Goal: Task Accomplishment & Management: Manage account settings

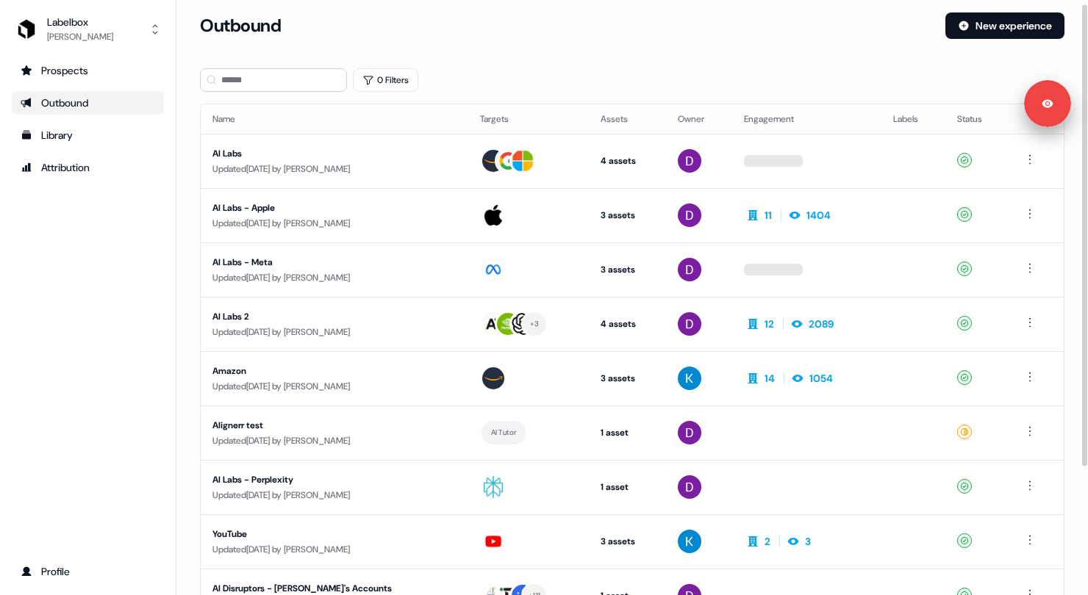
scroll to position [170, 0]
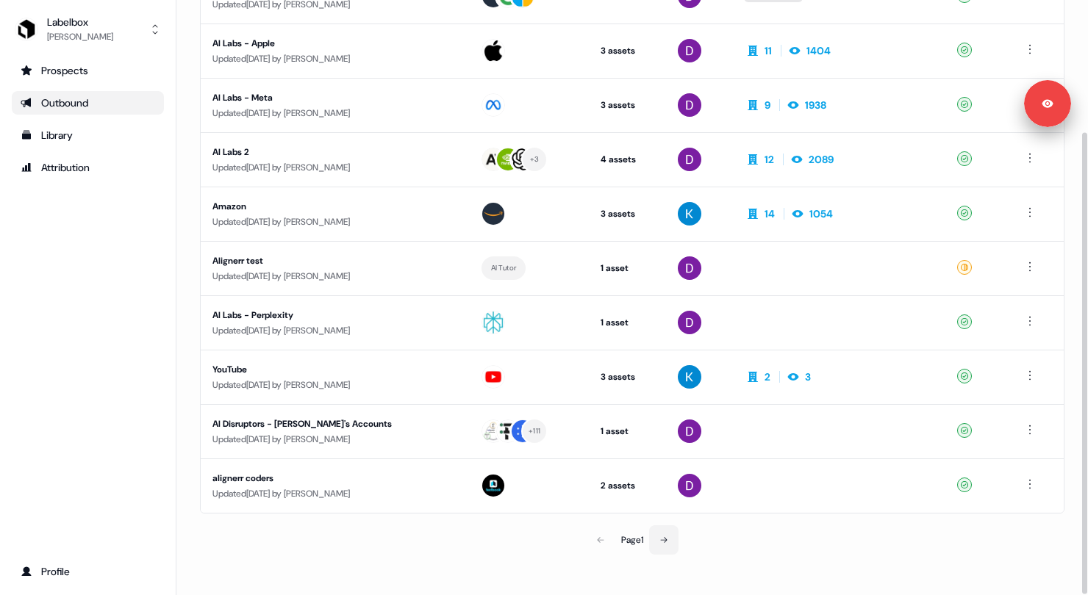
click at [676, 537] on button at bounding box center [663, 540] width 29 height 29
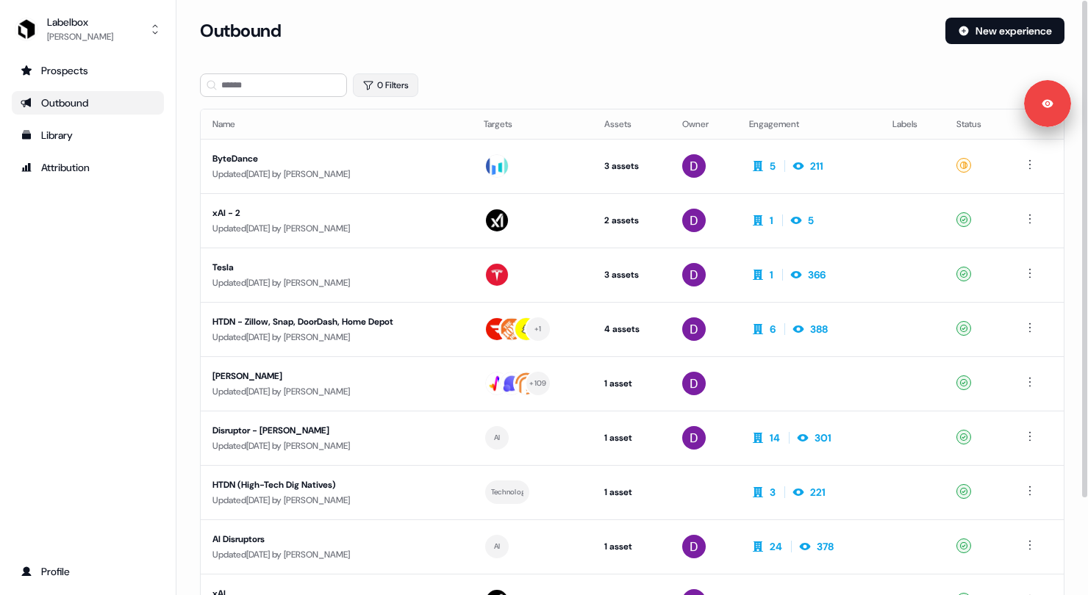
click at [396, 88] on button "0 Filters" at bounding box center [385, 86] width 65 height 24
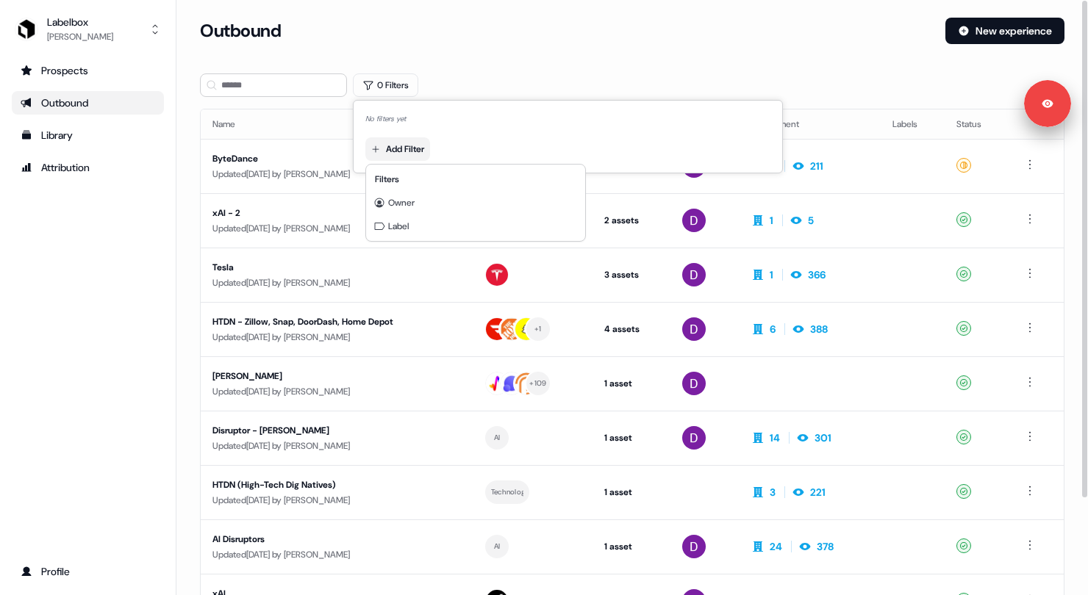
click at [423, 153] on html "Signed in as [PERSON_NAME] Sign out For the best experience switch devices to a…" at bounding box center [544, 297] width 1088 height 595
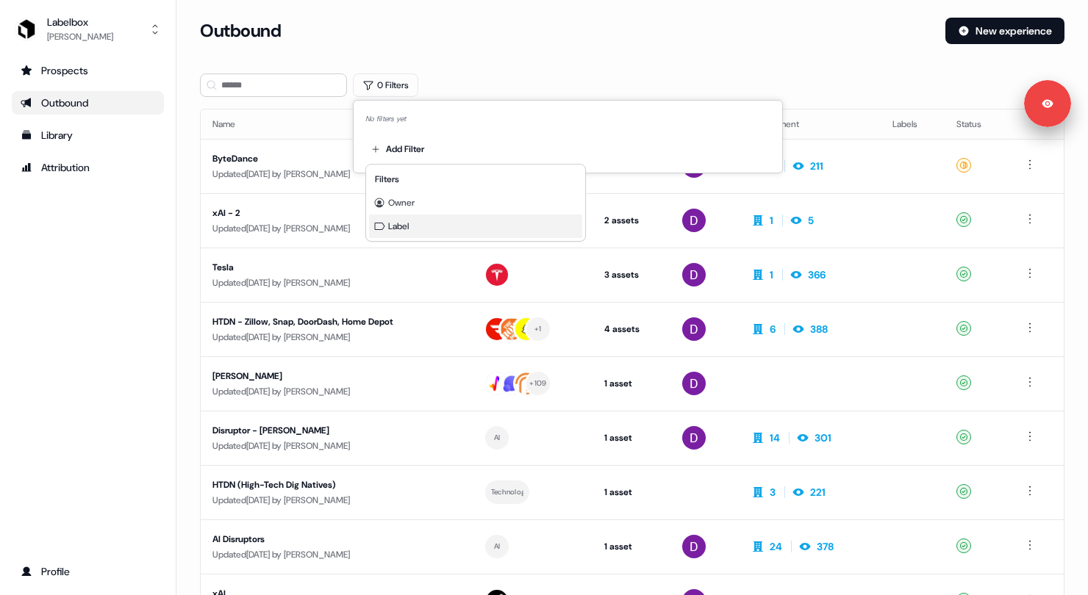
click at [413, 229] on div "Label" at bounding box center [475, 227] width 213 height 24
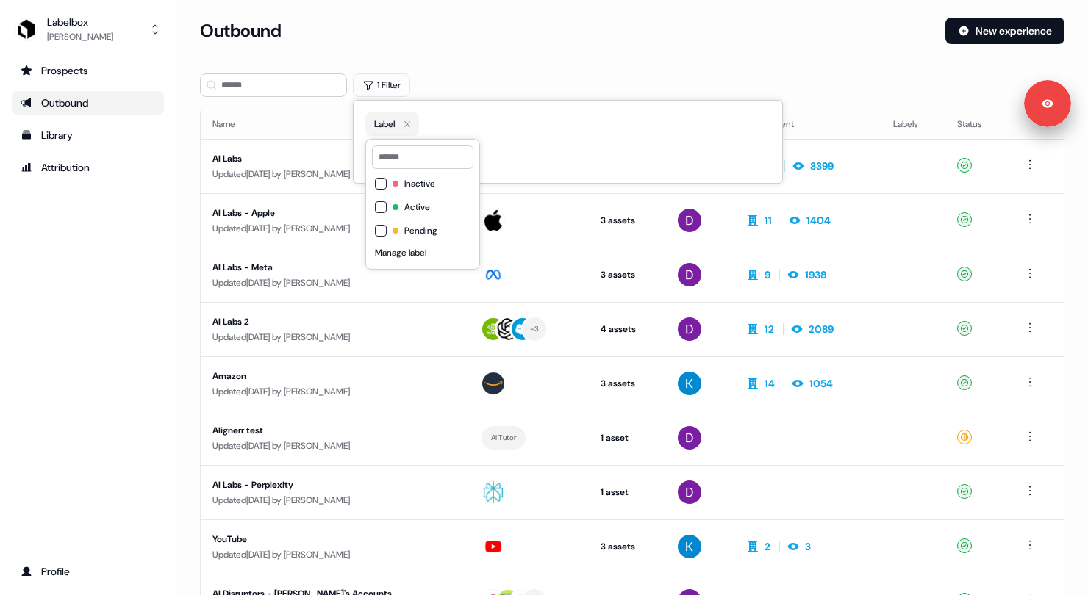
click at [427, 187] on span "Inactive" at bounding box center [419, 184] width 31 height 12
click at [407, 206] on span "Active" at bounding box center [417, 207] width 26 height 12
click at [407, 231] on span "Pending" at bounding box center [420, 231] width 33 height 12
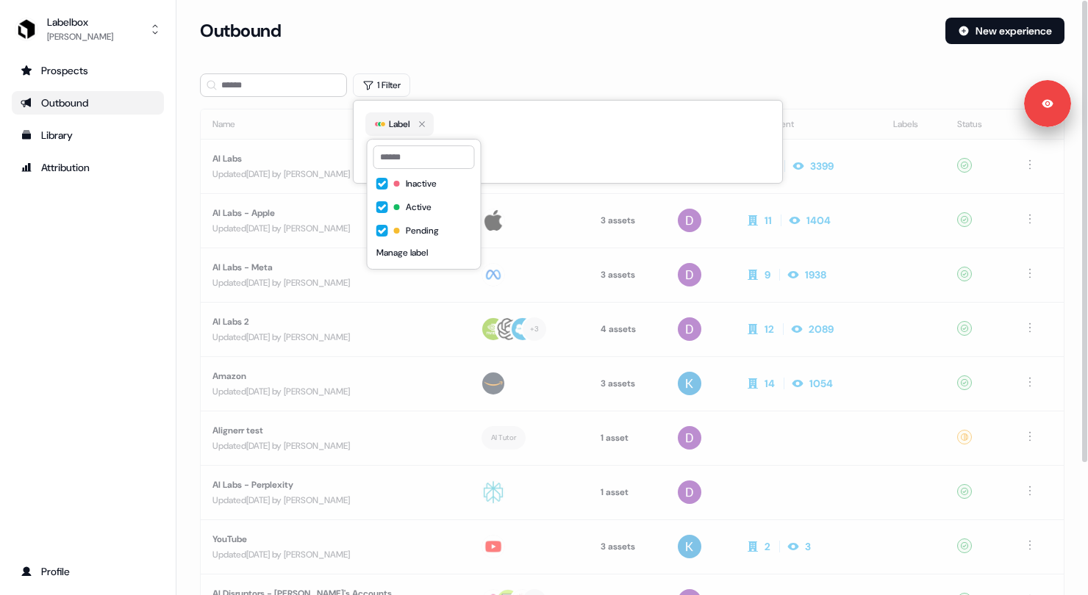
click at [504, 71] on section "Loading... Outbound New experience 1 Filter Name Targets Assets Owner Engagemen…" at bounding box center [632, 392] width 912 height 748
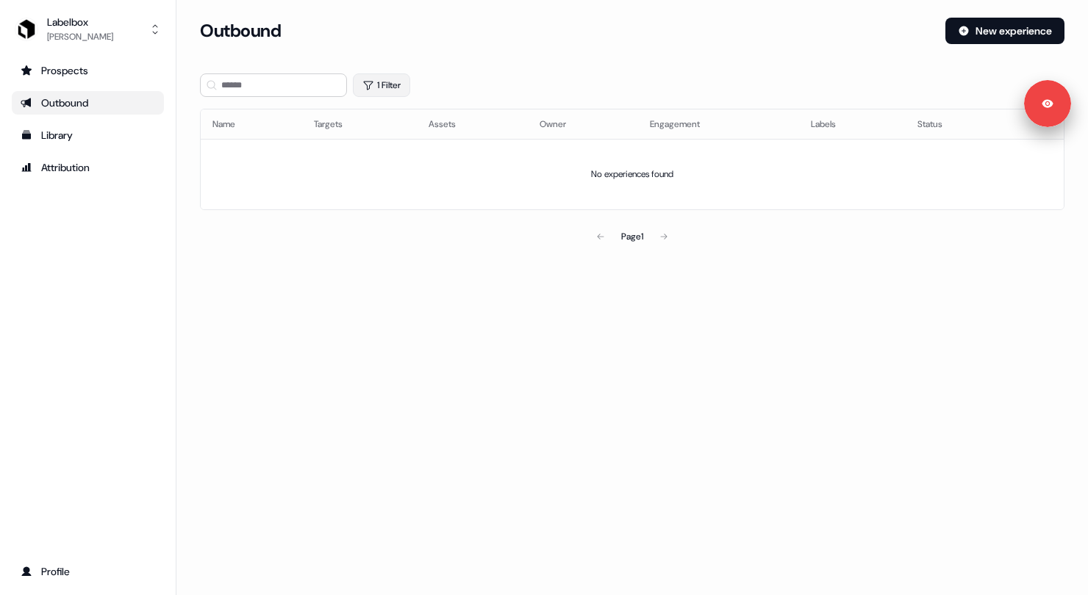
click at [389, 85] on button "1 Filter" at bounding box center [381, 86] width 57 height 24
click at [387, 128] on div "Label" at bounding box center [392, 124] width 36 height 15
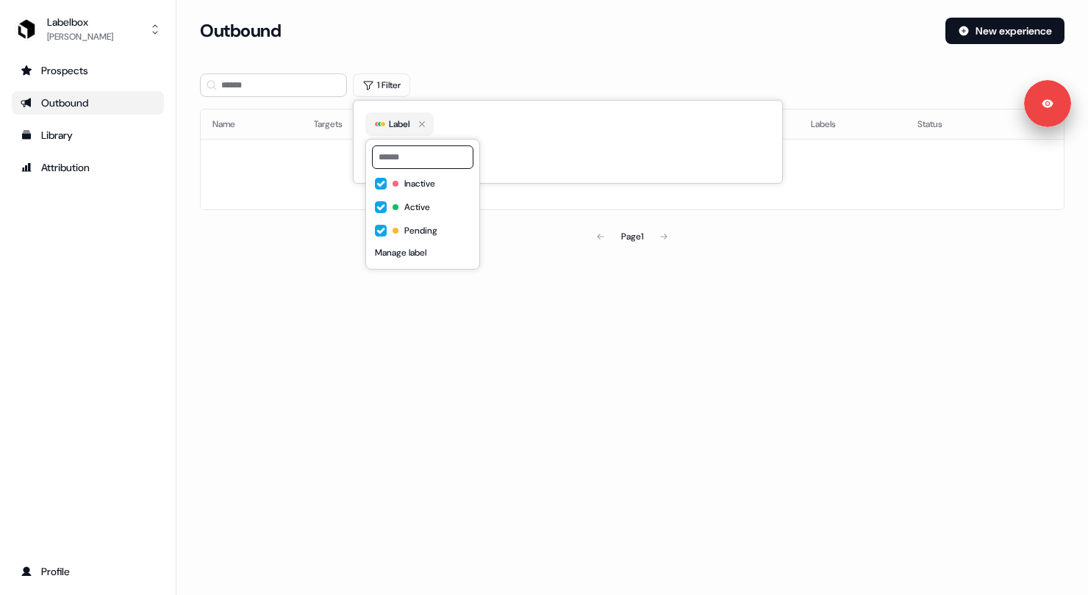
click at [375, 204] on button "Active" at bounding box center [381, 207] width 12 height 12
click at [375, 230] on button "Pending" at bounding box center [381, 231] width 12 height 12
click at [486, 48] on div "Outbound New experience" at bounding box center [632, 40] width 864 height 44
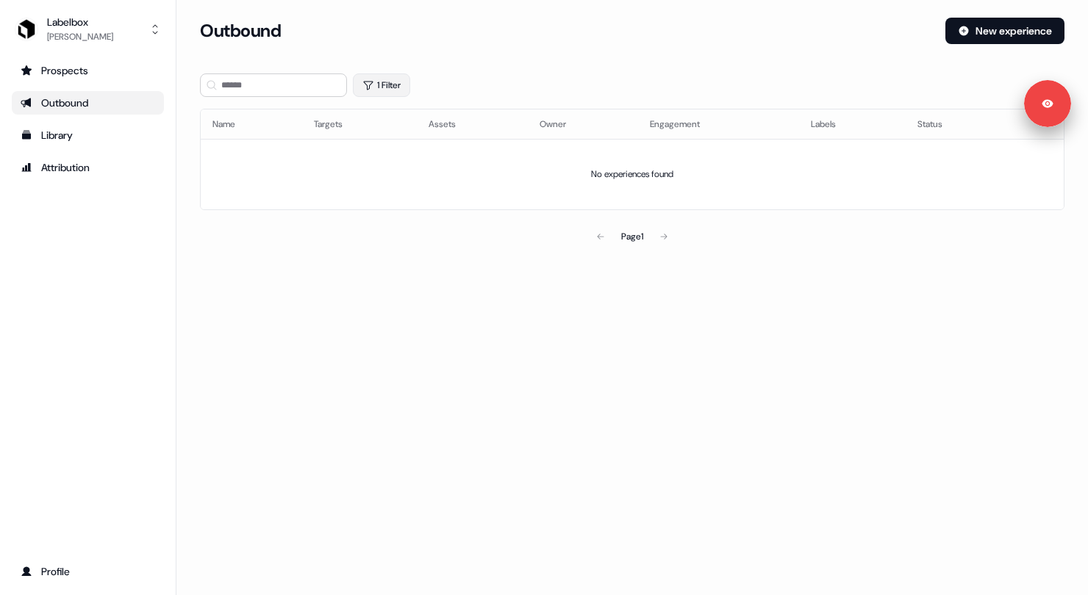
click at [376, 79] on button "1 Filter" at bounding box center [381, 86] width 57 height 24
click at [384, 130] on div "Label" at bounding box center [389, 124] width 30 height 15
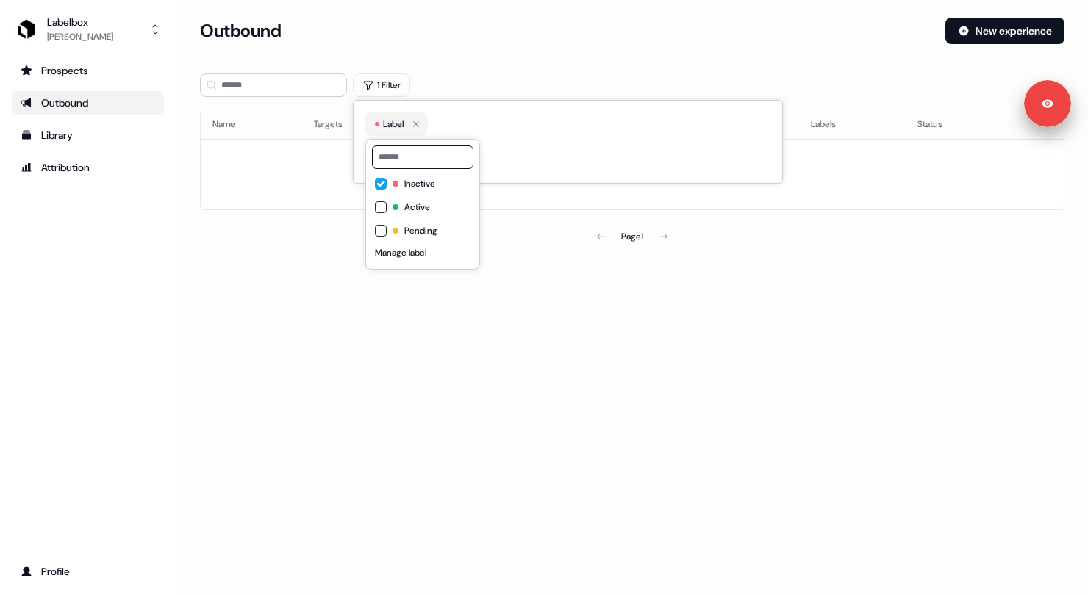
click at [380, 204] on button "Active" at bounding box center [381, 207] width 12 height 12
click at [380, 179] on button "Inactive" at bounding box center [381, 184] width 12 height 12
click at [498, 58] on div "Outbound New experience" at bounding box center [632, 40] width 864 height 44
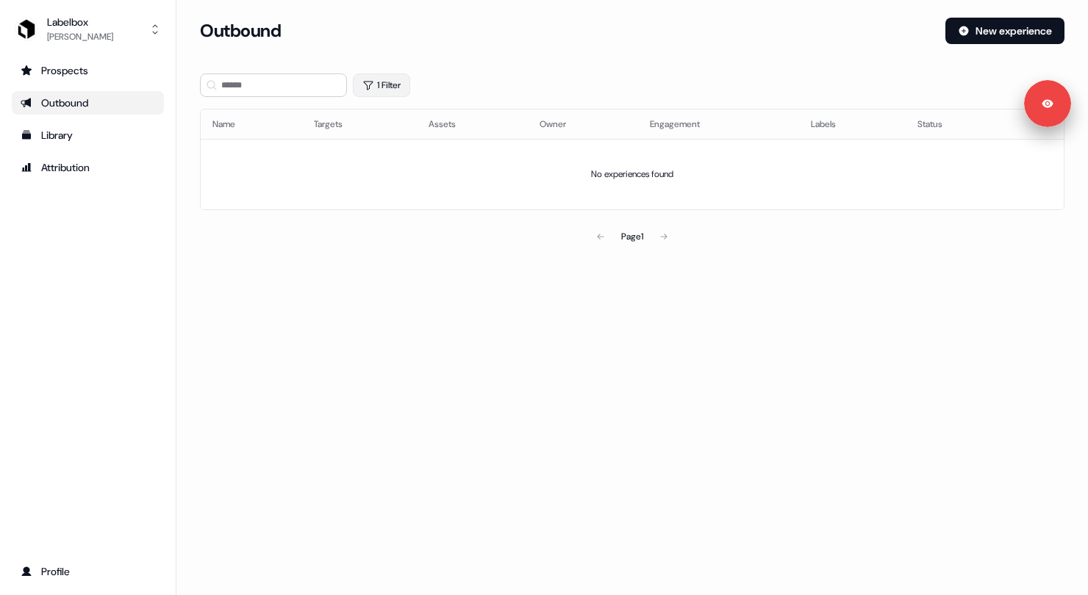
click at [374, 93] on button "1 Filter" at bounding box center [381, 86] width 57 height 24
click at [384, 126] on div "Label" at bounding box center [389, 124] width 30 height 15
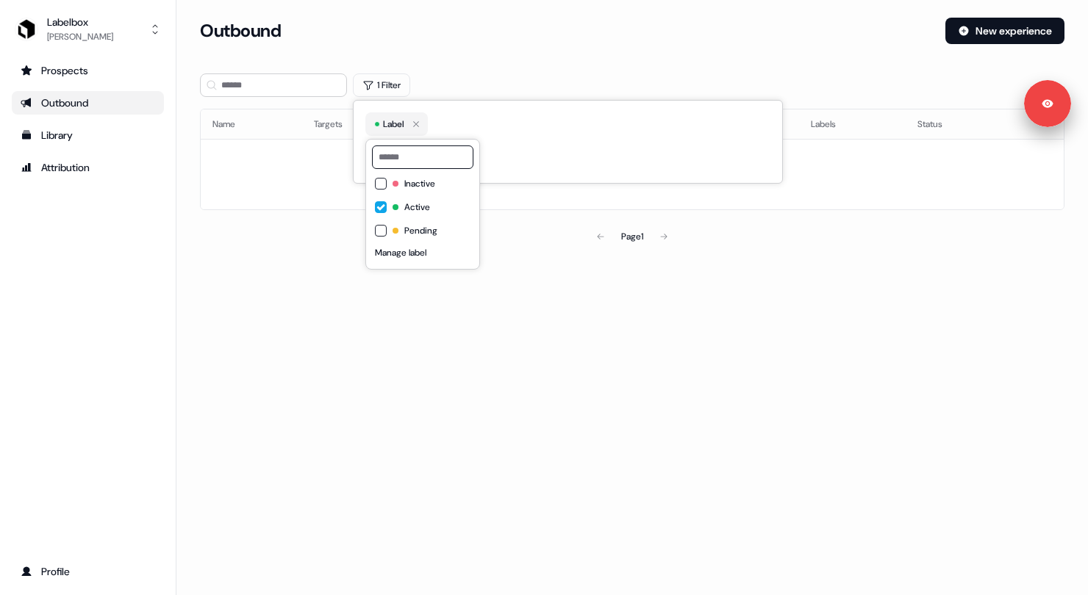
click at [378, 233] on button "Pending" at bounding box center [381, 231] width 12 height 12
click at [381, 209] on button "Active" at bounding box center [381, 207] width 12 height 12
click at [452, 89] on div "1 Filter" at bounding box center [632, 86] width 864 height 24
